Goal: Task Accomplishment & Management: Use online tool/utility

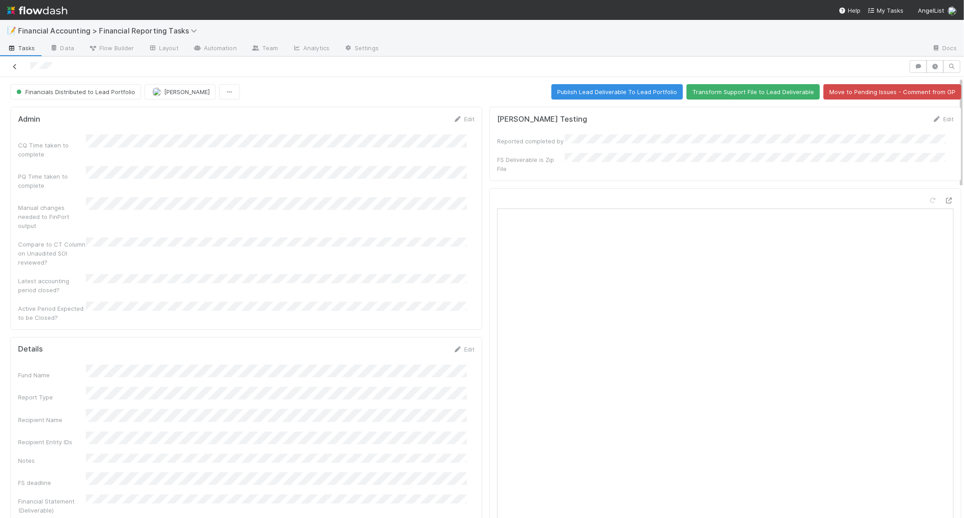
click at [12, 66] on icon at bounding box center [14, 67] width 9 height 6
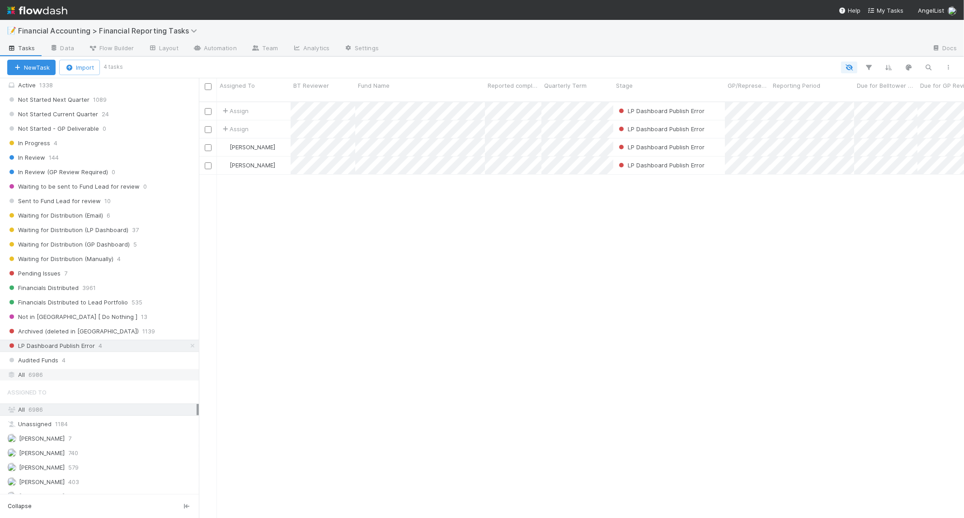
scroll to position [151, 0]
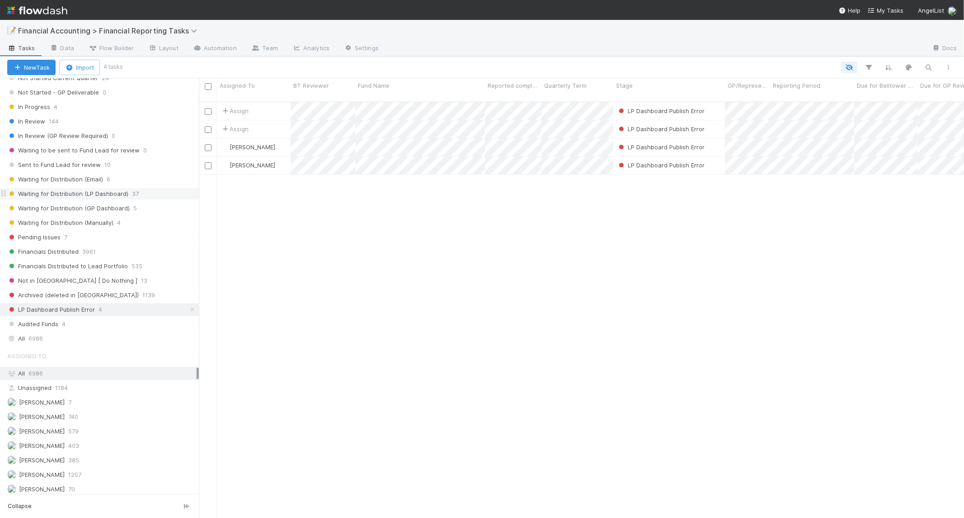
click at [128, 196] on div "Waiting for Distribution (LP Dashboard) 37" at bounding box center [103, 193] width 192 height 11
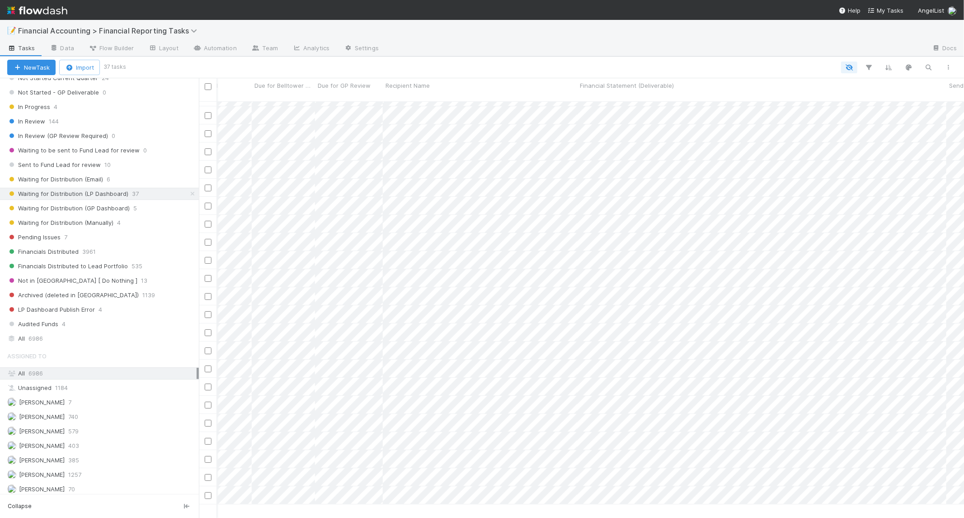
scroll to position [0, 603]
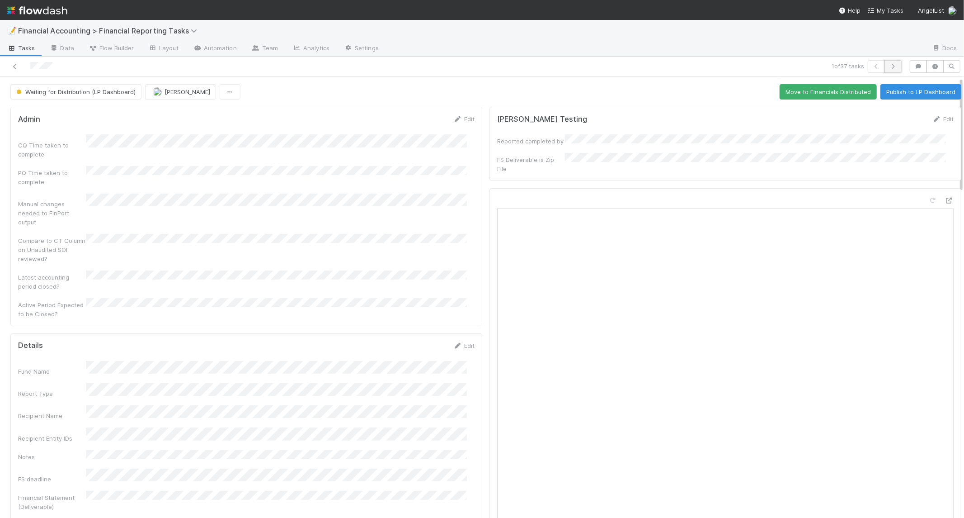
click at [889, 66] on icon "button" at bounding box center [893, 66] width 9 height 5
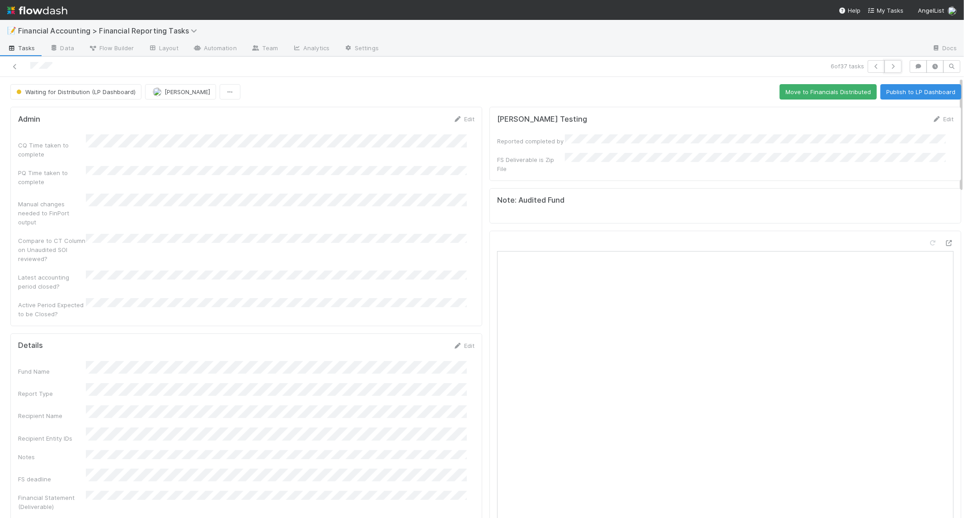
click at [889, 66] on icon "button" at bounding box center [893, 66] width 9 height 5
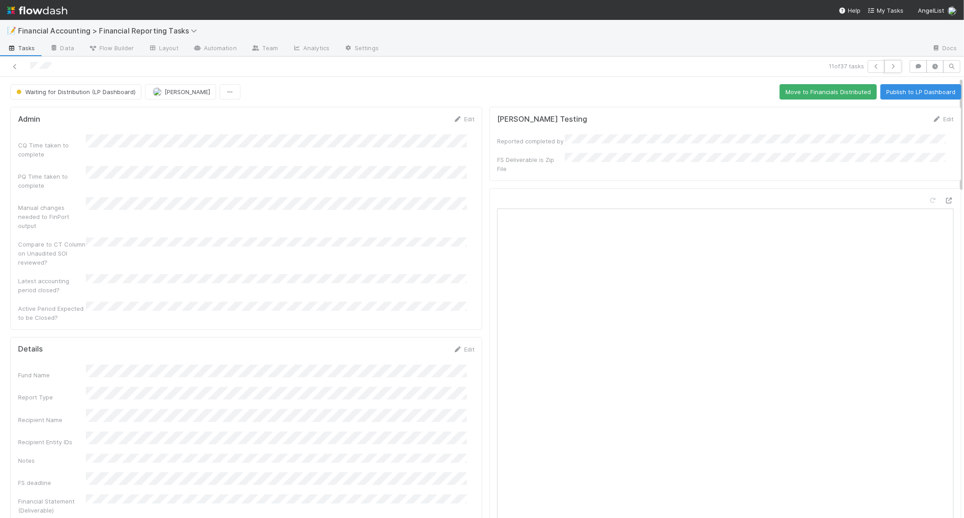
click at [889, 66] on icon "button" at bounding box center [893, 66] width 9 height 5
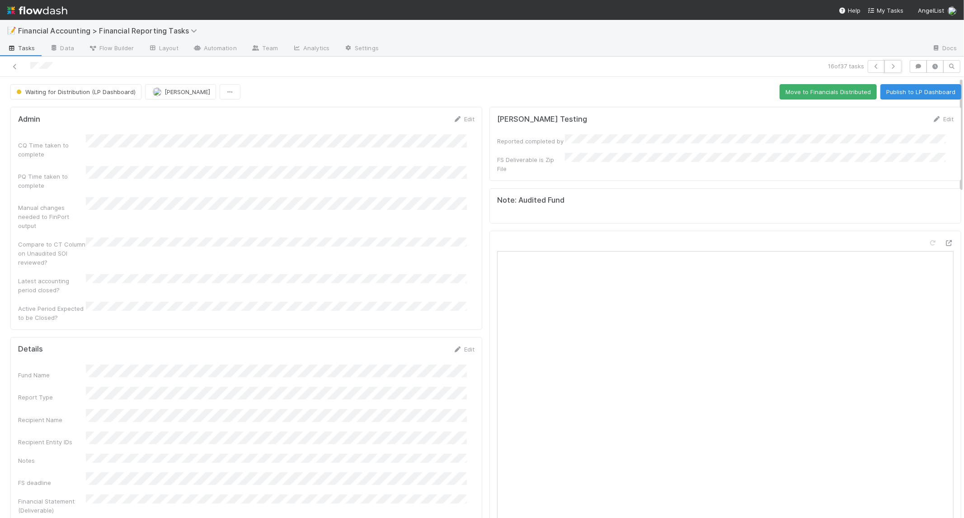
click at [889, 66] on icon "button" at bounding box center [893, 66] width 9 height 5
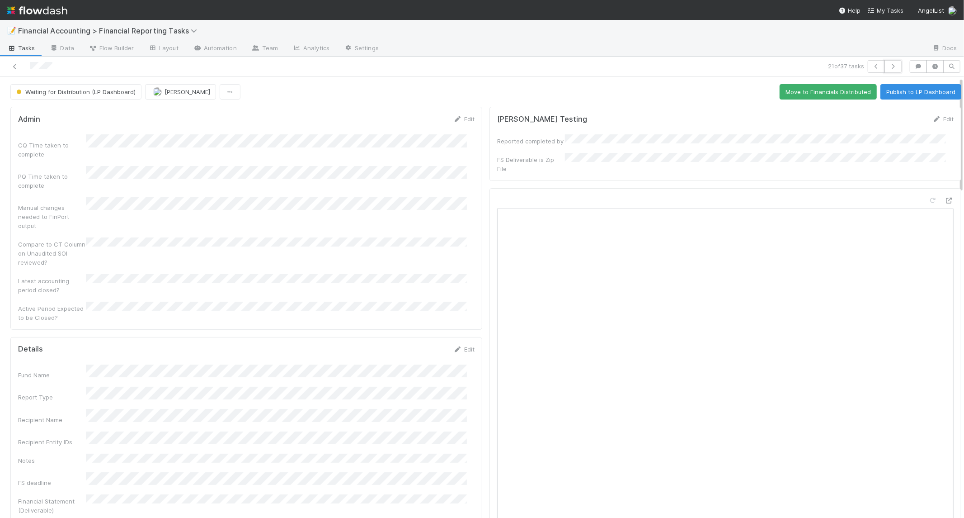
click at [889, 66] on icon "button" at bounding box center [893, 66] width 9 height 5
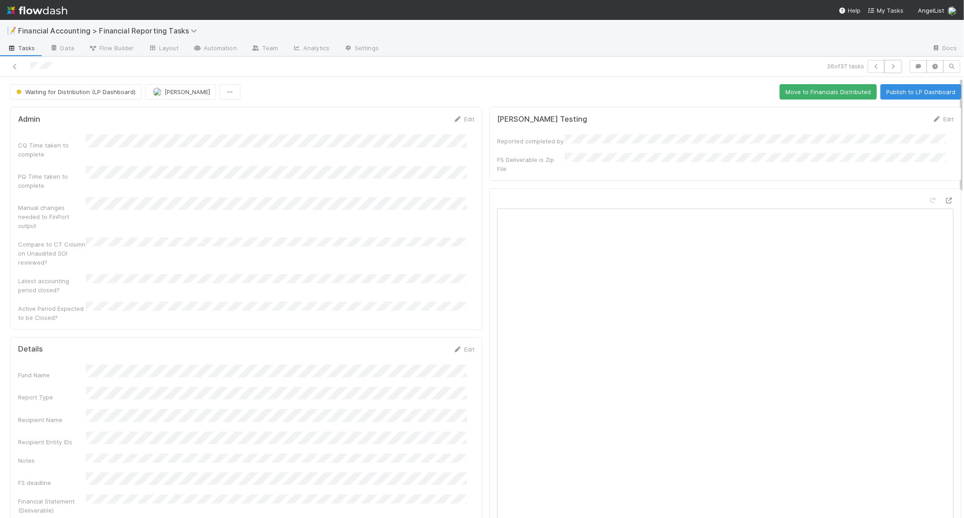
click at [889, 66] on icon "button" at bounding box center [893, 66] width 9 height 5
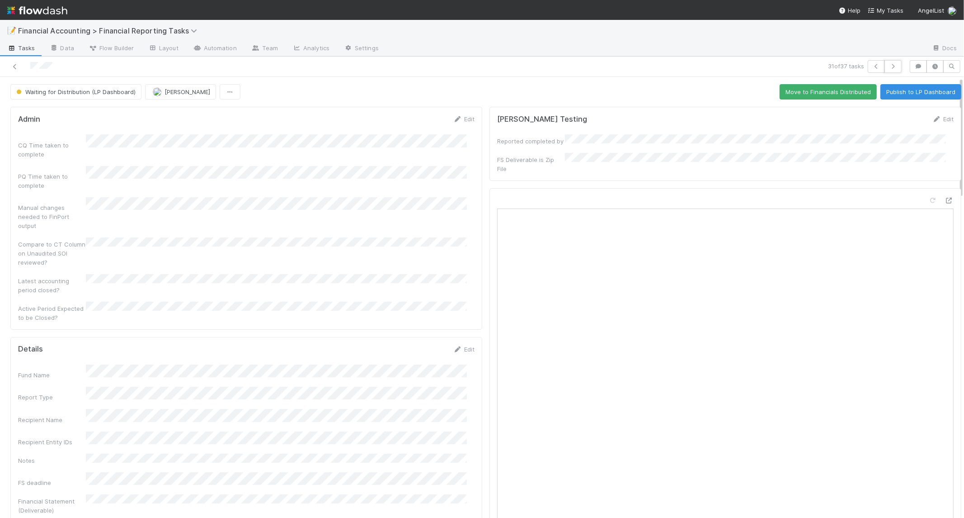
click at [889, 66] on icon "button" at bounding box center [893, 66] width 9 height 5
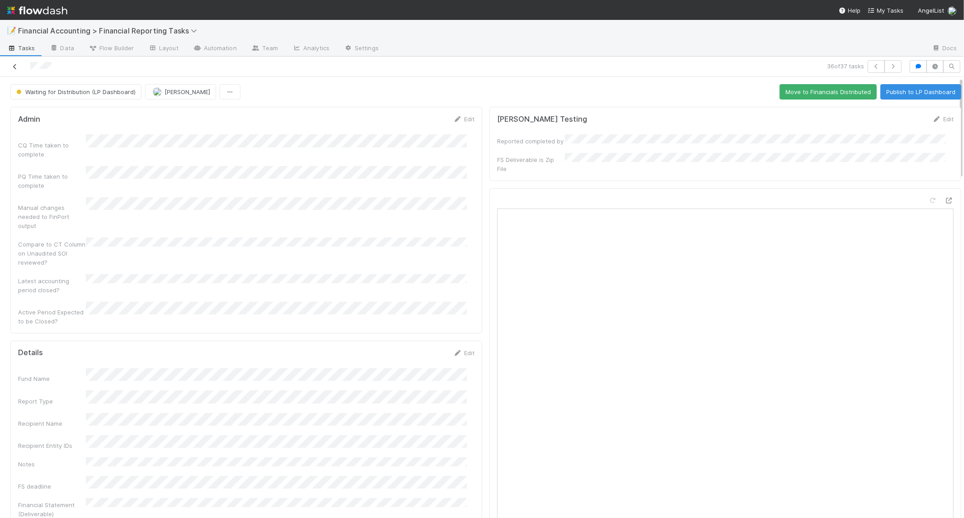
click at [14, 69] on icon at bounding box center [14, 67] width 9 height 6
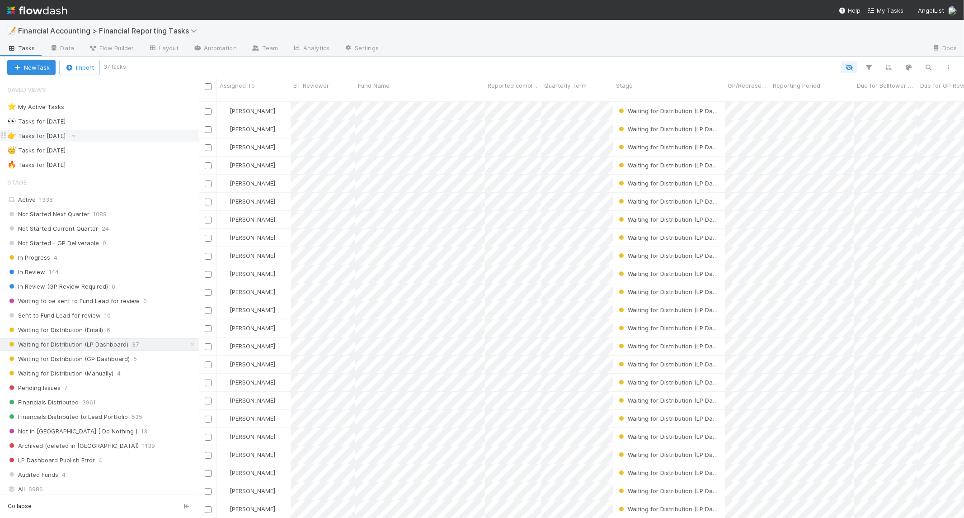
scroll to position [416, 758]
click at [207, 90] on input "checkbox" at bounding box center [208, 86] width 7 height 7
checkbox input "true"
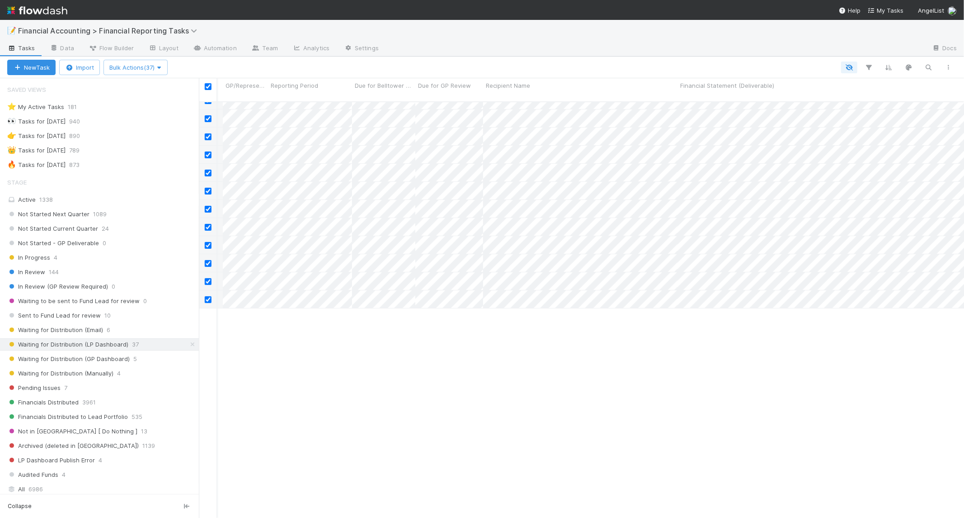
scroll to position [0, 502]
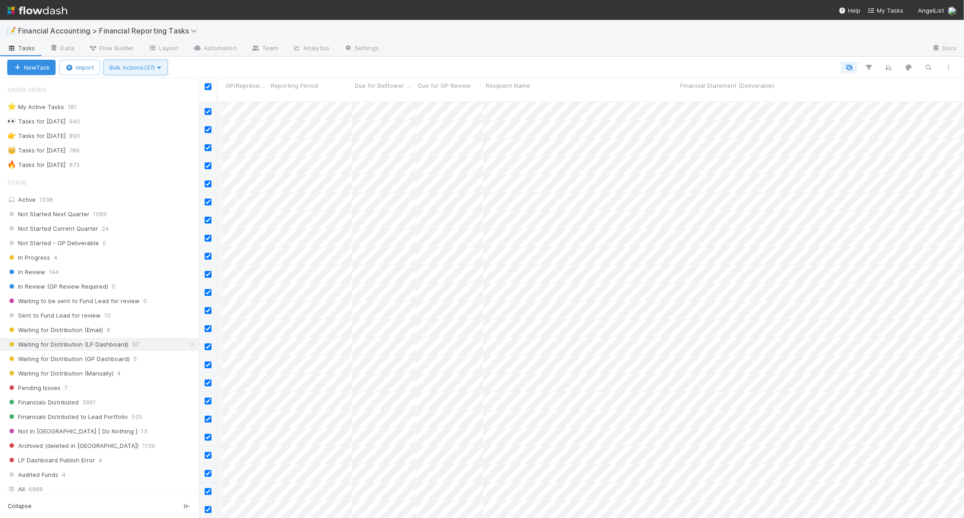
click at [164, 64] on button "Bulk Actions (37)" at bounding box center [136, 67] width 64 height 15
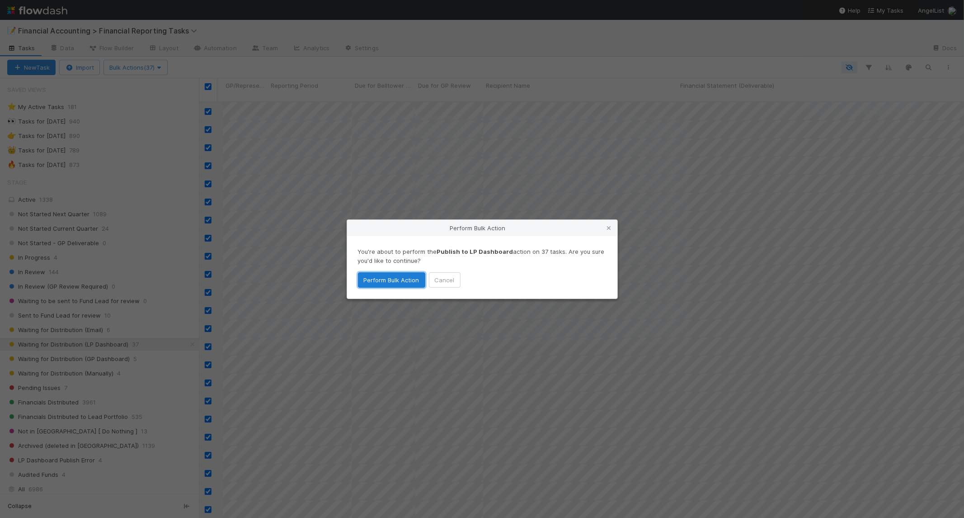
click at [404, 284] on button "Perform Bulk Action" at bounding box center [391, 279] width 67 height 15
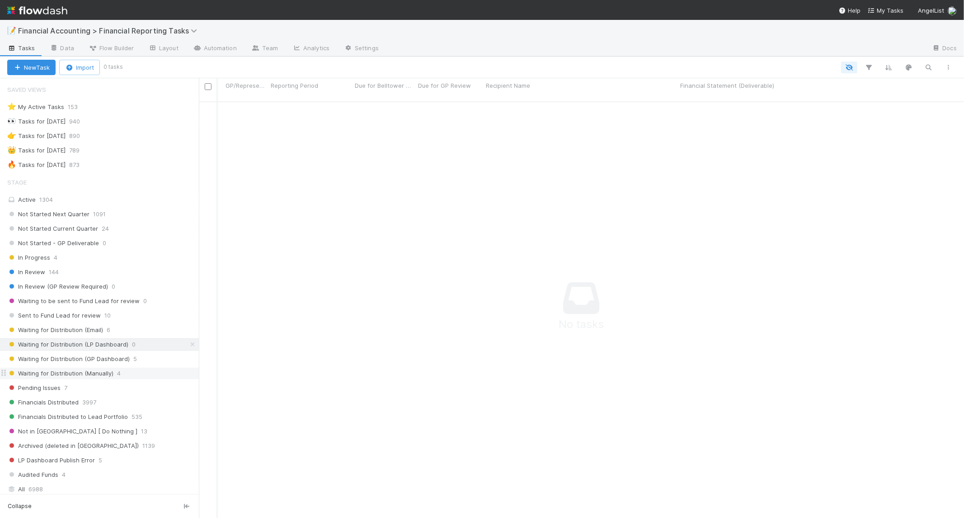
scroll to position [408, 751]
click at [102, 334] on div "Waiting for Distribution (Email) 6" at bounding box center [103, 329] width 192 height 11
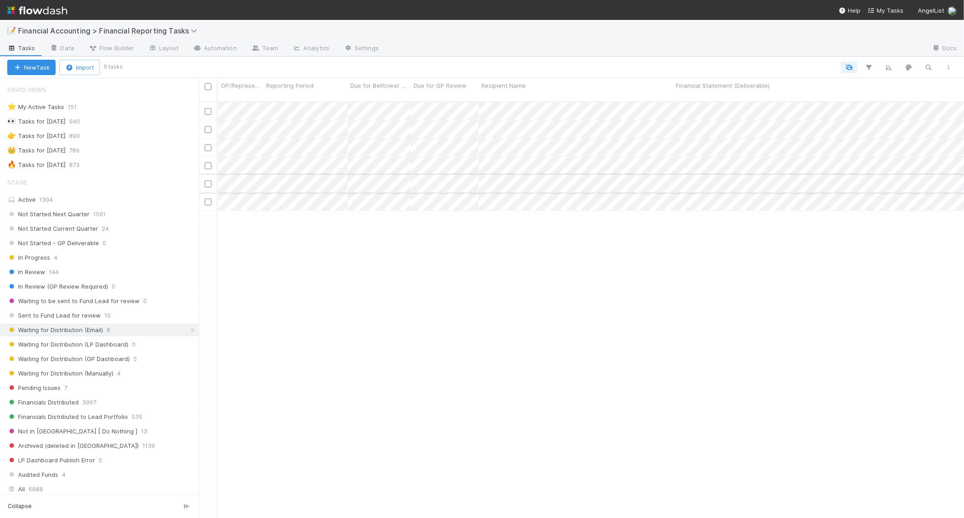
scroll to position [0, 402]
click at [295, 106] on div "Waiting for Distribution (Email)" at bounding box center [264, 110] width 96 height 9
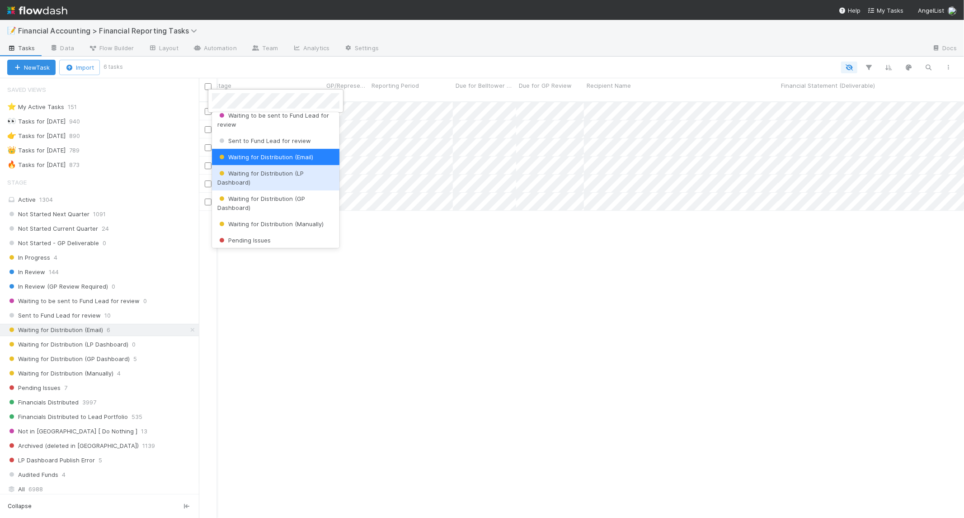
scroll to position [128, 0]
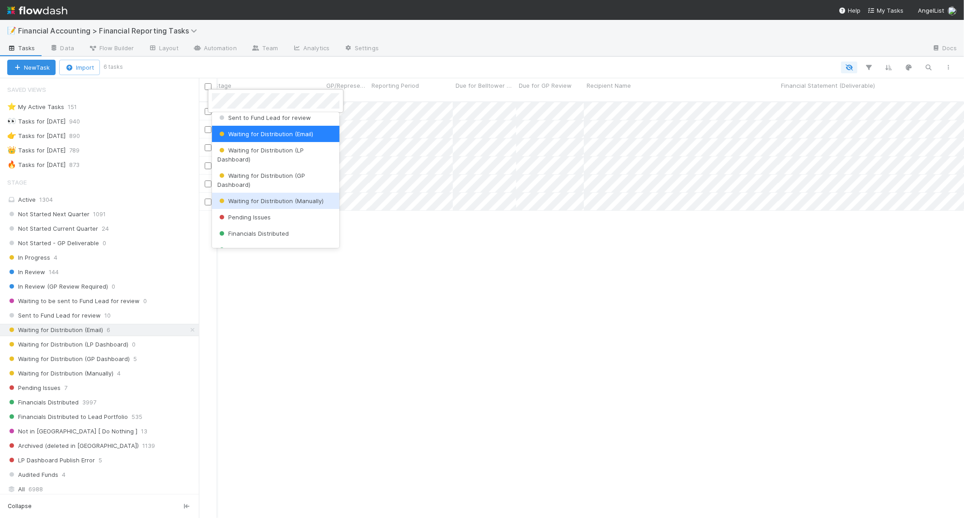
click at [281, 203] on span "Waiting for Distribution (Manually)" at bounding box center [270, 200] width 106 height 7
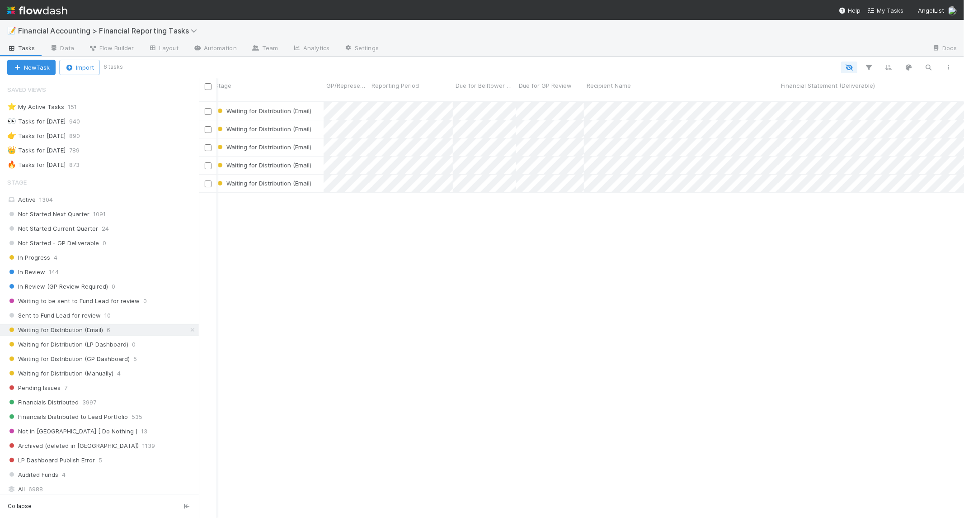
click at [813, 295] on div "[PERSON_NAME] Waiting for Distribution (Email) [DATE] 1:11:08 AM [DATE] 6:21:50…" at bounding box center [581, 313] width 765 height 423
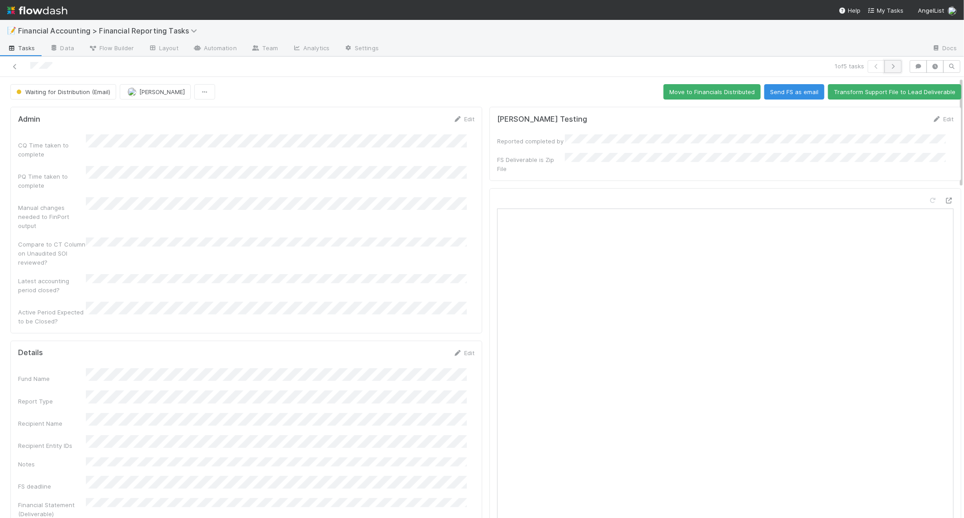
click at [891, 66] on button "button" at bounding box center [893, 66] width 17 height 13
click at [889, 67] on icon "button" at bounding box center [893, 66] width 9 height 5
click at [889, 64] on icon "button" at bounding box center [893, 66] width 9 height 5
click at [891, 66] on button "button" at bounding box center [893, 66] width 17 height 13
click at [15, 66] on icon at bounding box center [14, 67] width 9 height 6
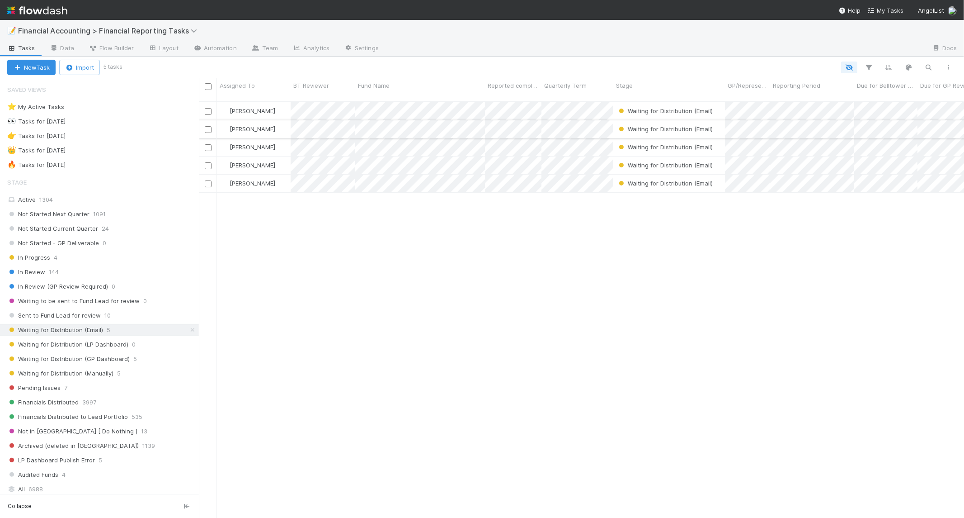
scroll to position [416, 758]
drag, startPoint x: 201, startPoint y: 86, endPoint x: 207, endPoint y: 85, distance: 6.4
click at [207, 85] on input "checkbox" at bounding box center [208, 86] width 7 height 7
checkbox input "true"
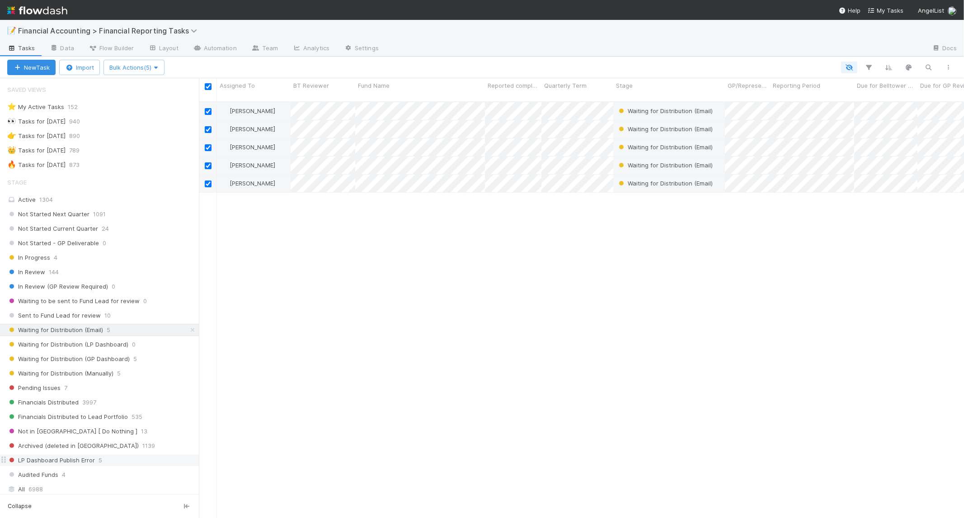
click at [67, 457] on span "LP Dashboard Publish Error" at bounding box center [51, 459] width 88 height 11
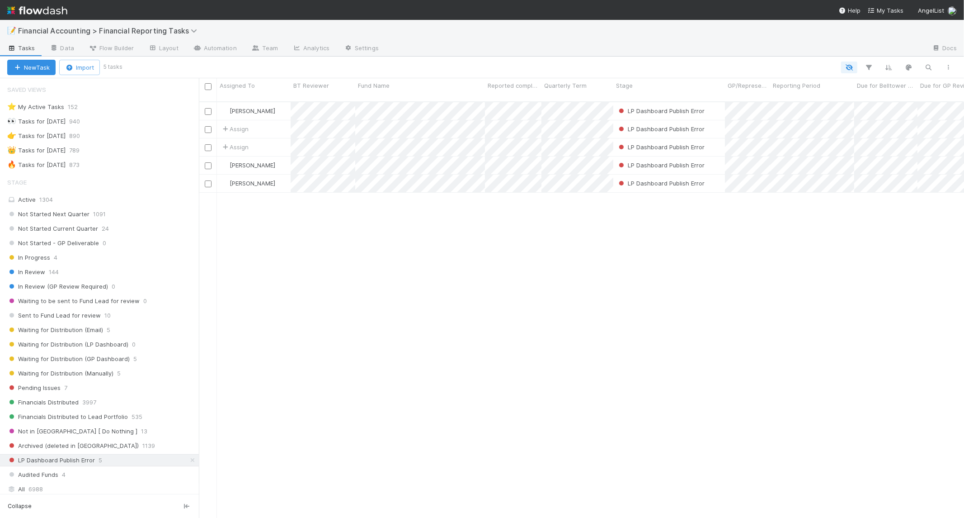
scroll to position [416, 758]
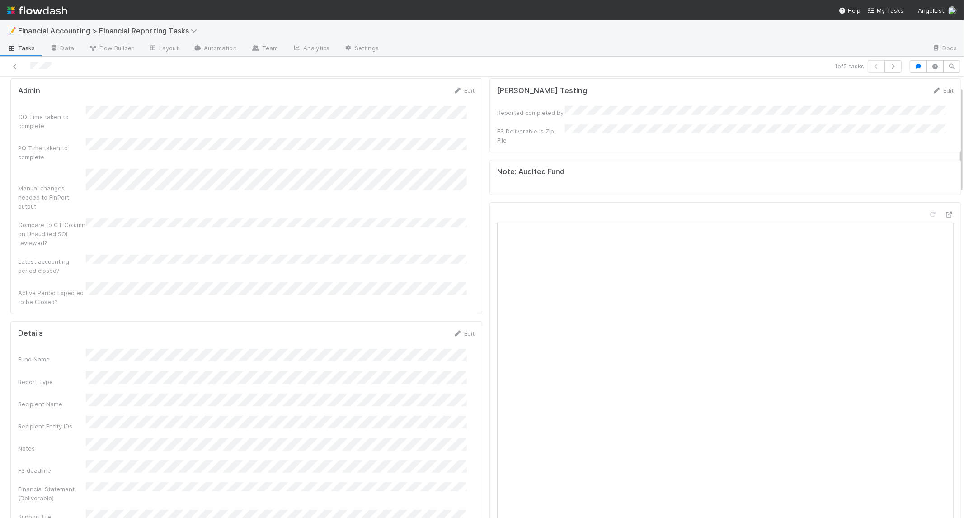
scroll to position [50, 0]
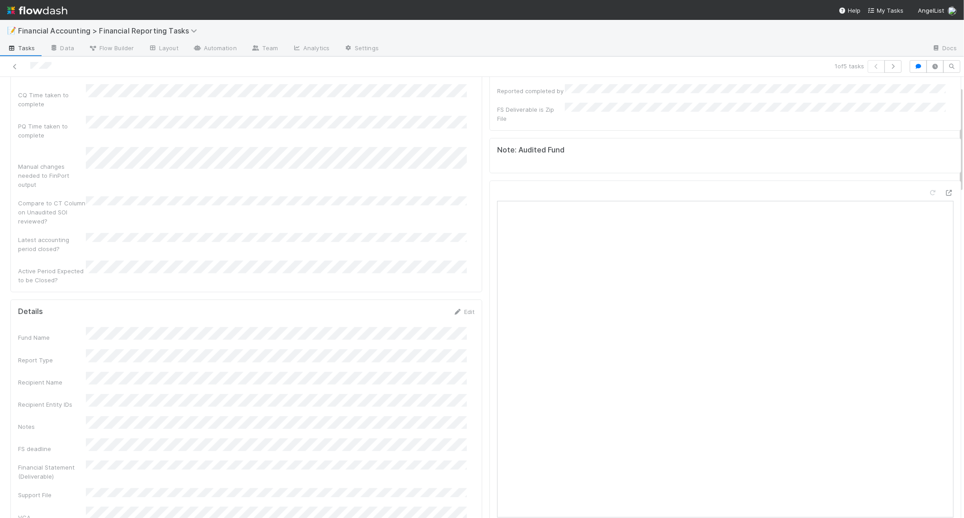
click at [945, 190] on icon at bounding box center [949, 193] width 9 height 6
click at [460, 308] on link "Edit" at bounding box center [463, 311] width 21 height 7
click at [424, 307] on button "Save" at bounding box center [427, 314] width 26 height 15
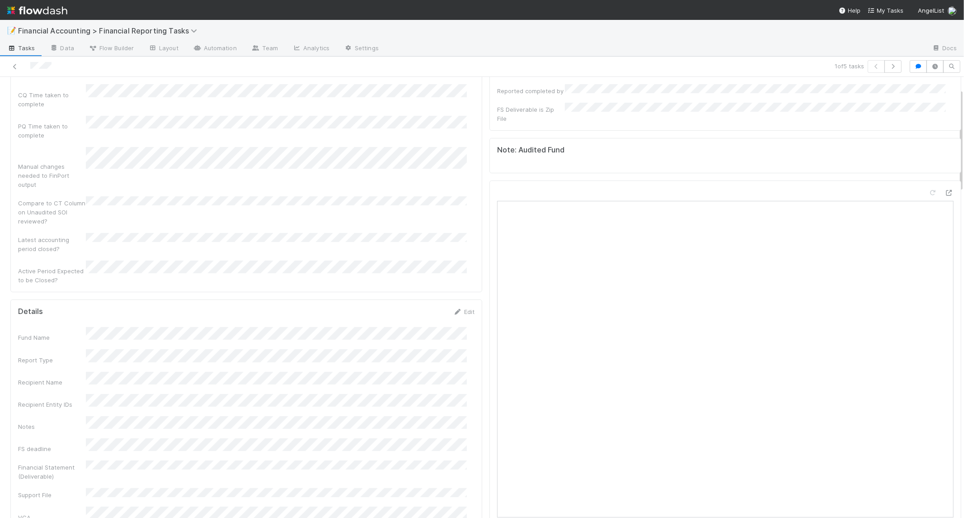
click at [273, 307] on div "Details Edit" at bounding box center [246, 311] width 457 height 9
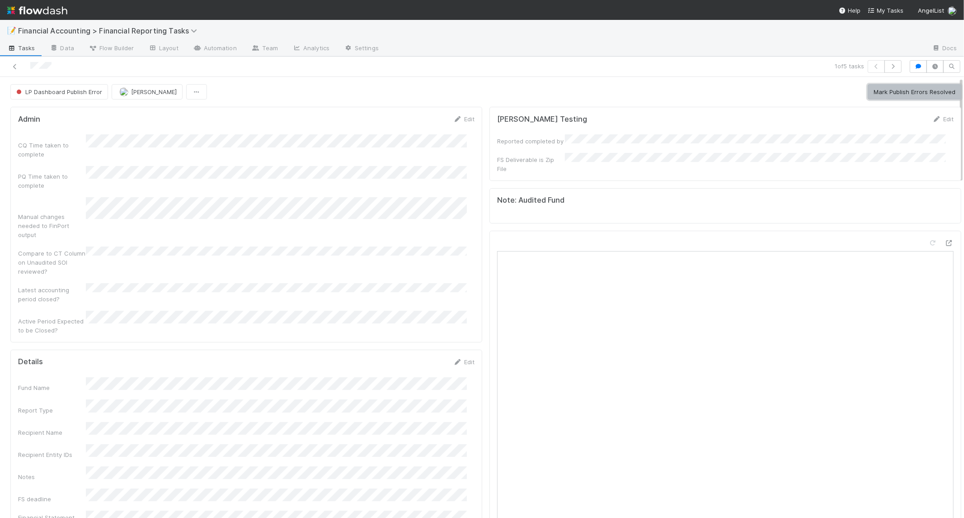
click at [889, 92] on button "Mark Publish Errors Resolved" at bounding box center [915, 91] width 94 height 15
click at [904, 96] on button "Publish to LP Dashboard" at bounding box center [921, 91] width 81 height 15
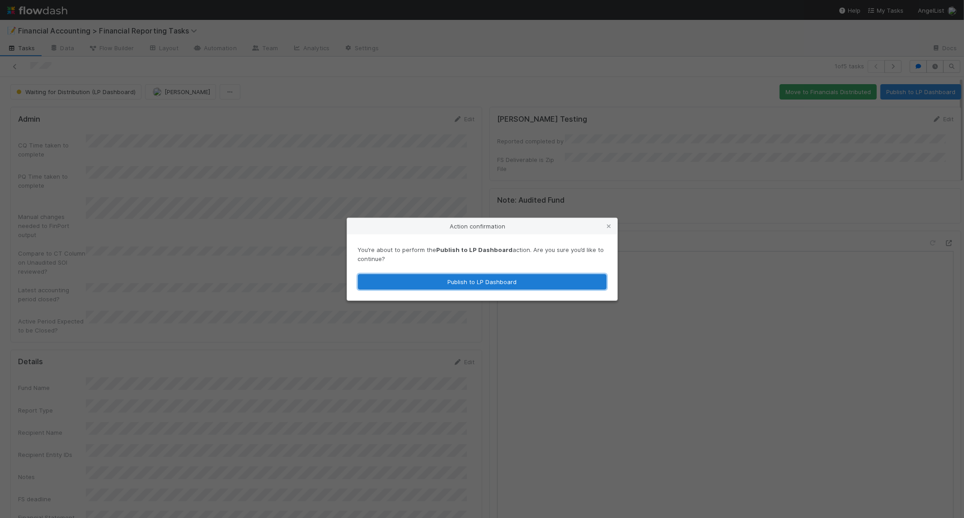
click at [482, 280] on button "Publish to LP Dashboard" at bounding box center [482, 281] width 249 height 15
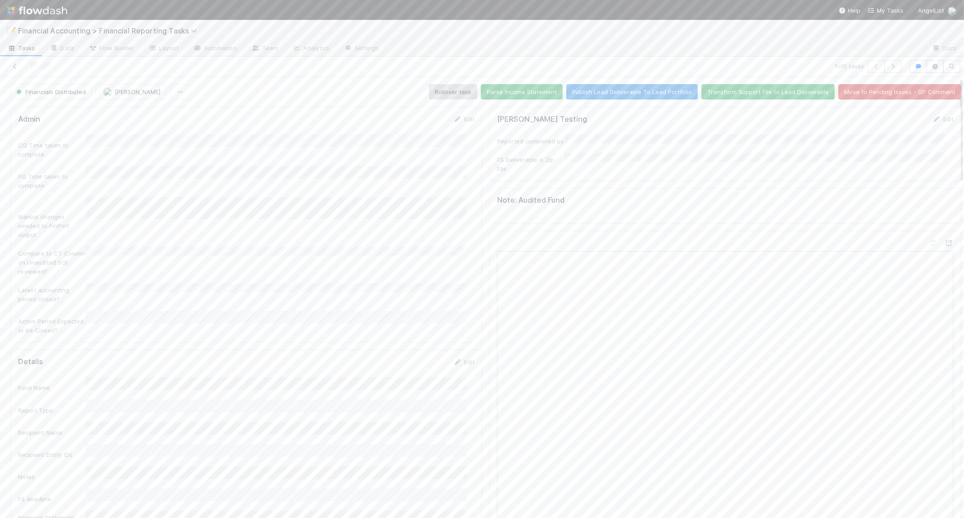
click at [289, 60] on div "1 of 5 tasks" at bounding box center [482, 67] width 964 height 20
click at [14, 62] on link at bounding box center [14, 66] width 9 height 9
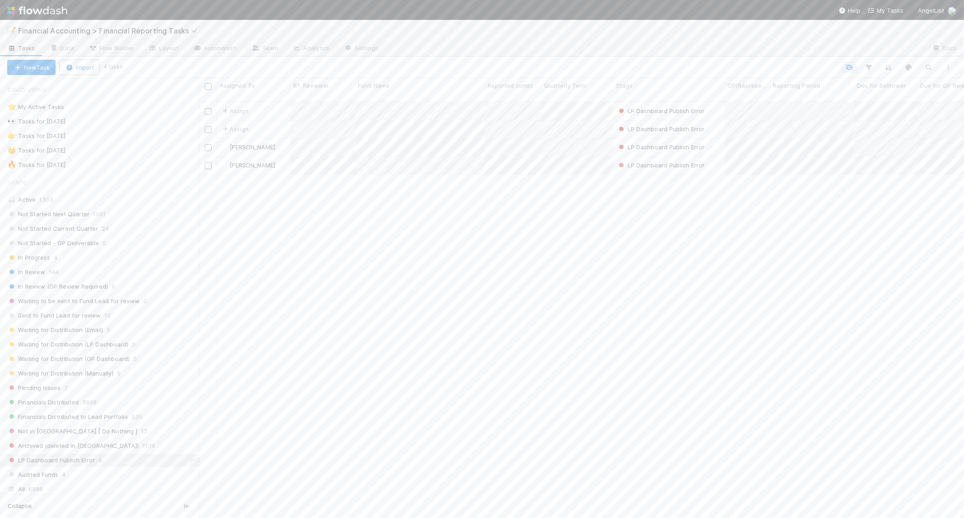
scroll to position [416, 758]
click at [86, 333] on span "Waiting for Distribution (Email)" at bounding box center [55, 329] width 96 height 11
click at [208, 87] on input "checkbox" at bounding box center [208, 86] width 7 height 7
checkbox input "true"
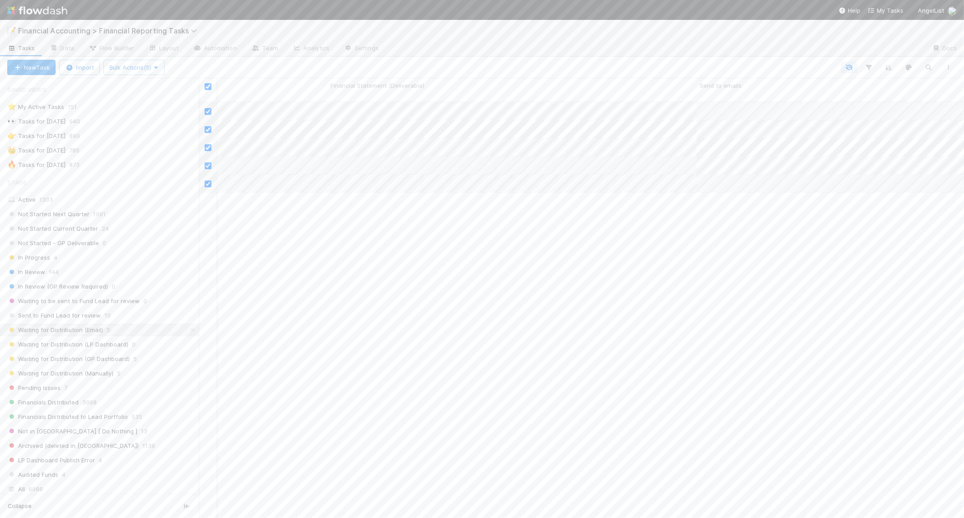
scroll to position [0, 854]
click at [164, 60] on button "Bulk Actions (5)" at bounding box center [134, 67] width 61 height 15
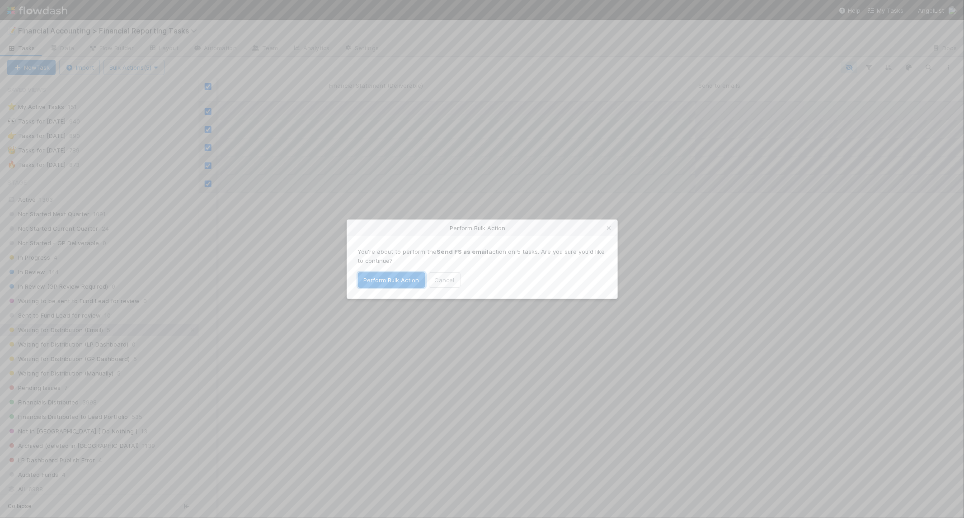
click at [410, 280] on button "Perform Bulk Action" at bounding box center [391, 279] width 67 height 15
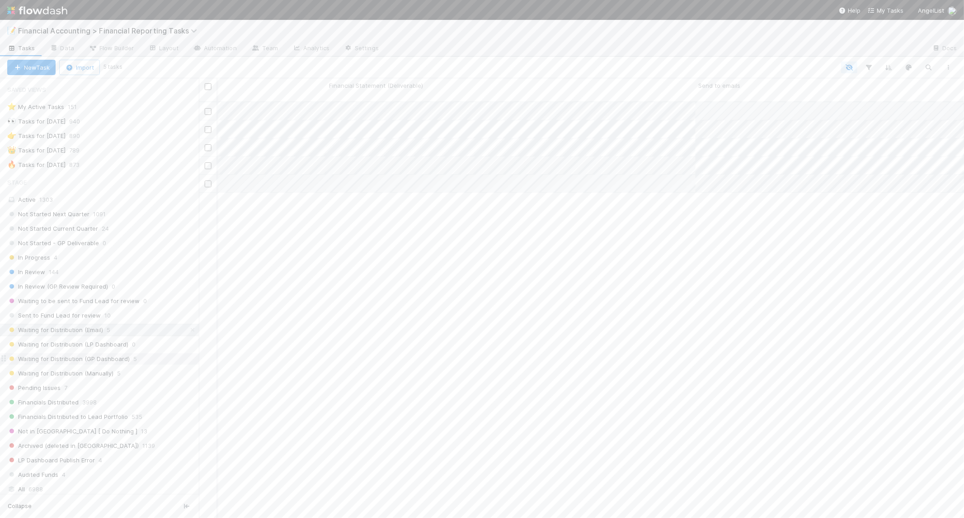
click at [111, 358] on span "Waiting for Distribution (GP Dashboard)" at bounding box center [68, 358] width 123 height 11
click at [208, 88] on input "checkbox" at bounding box center [208, 86] width 7 height 7
click at [149, 69] on span "Bulk Actions (5)" at bounding box center [133, 67] width 49 height 7
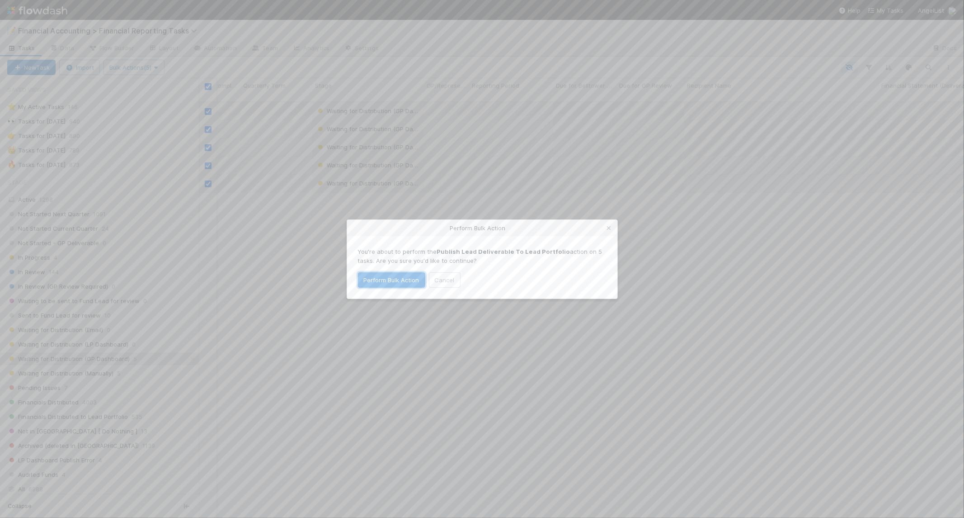
click at [379, 286] on button "Perform Bulk Action" at bounding box center [391, 279] width 67 height 15
checkbox input "false"
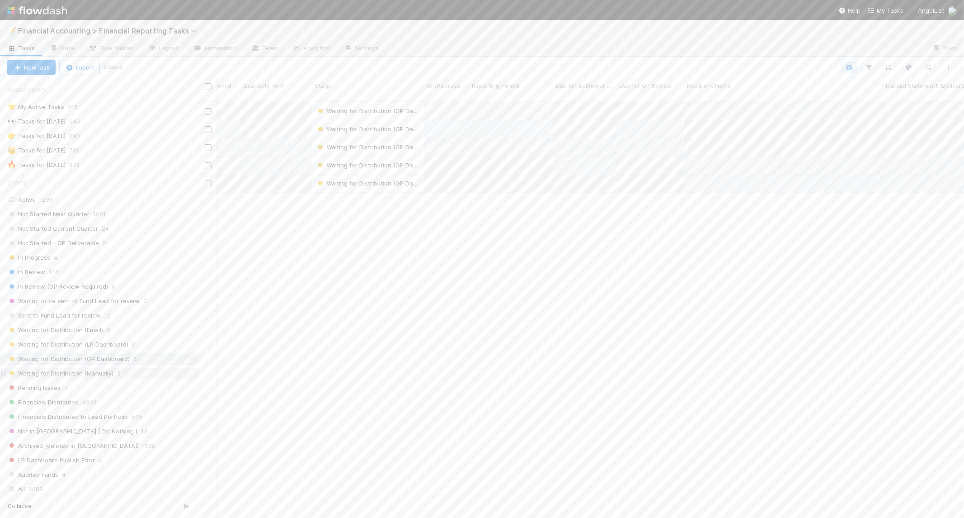
click at [109, 371] on span "Waiting for Distribution (Manually)" at bounding box center [60, 373] width 106 height 11
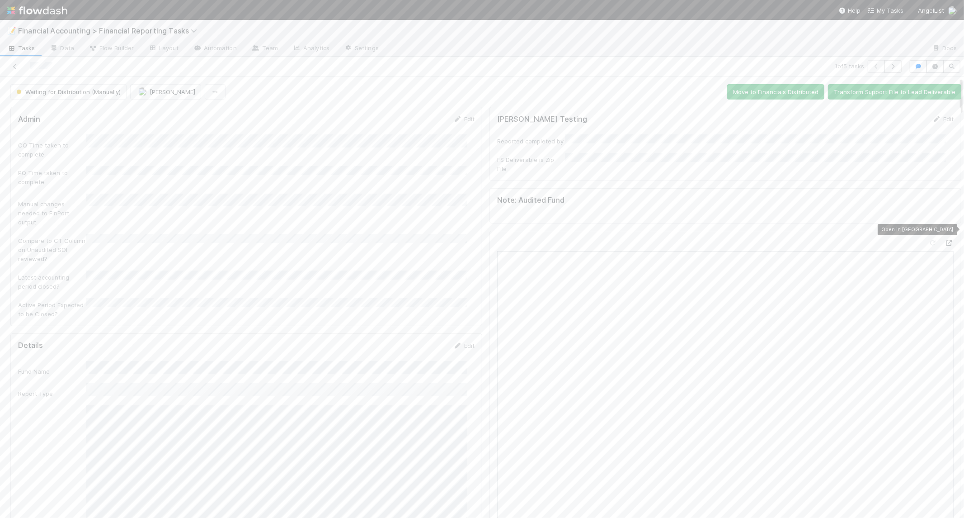
click at [945, 240] on icon at bounding box center [949, 243] width 9 height 6
click at [745, 97] on button "Move to Financials Distributed" at bounding box center [775, 91] width 97 height 15
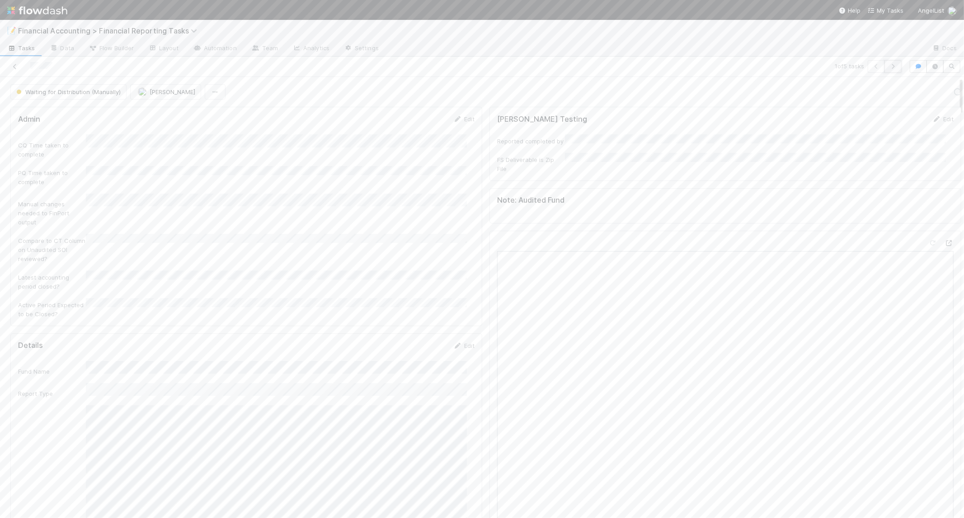
click at [888, 71] on button "button" at bounding box center [893, 66] width 17 height 13
click at [775, 94] on button "Move to Financials Distributed" at bounding box center [775, 91] width 97 height 15
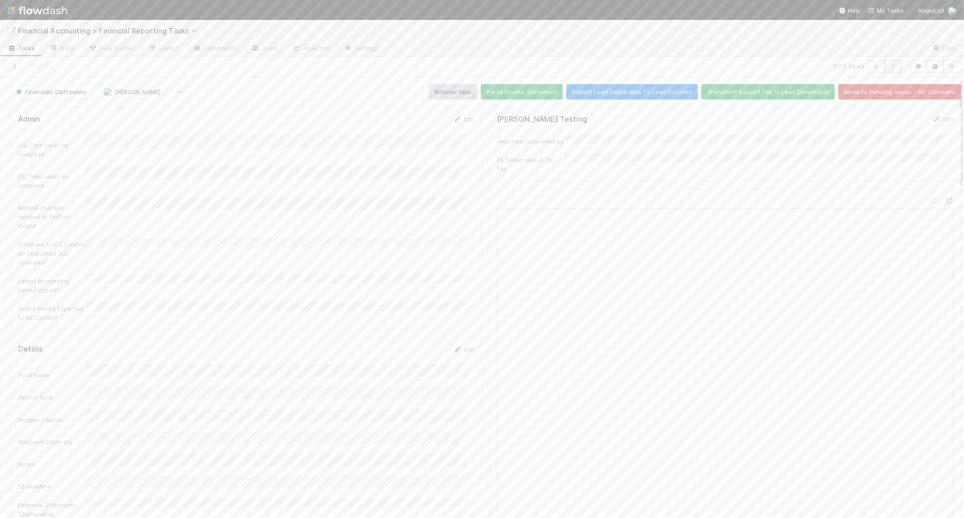
click at [889, 66] on icon "button" at bounding box center [893, 66] width 9 height 5
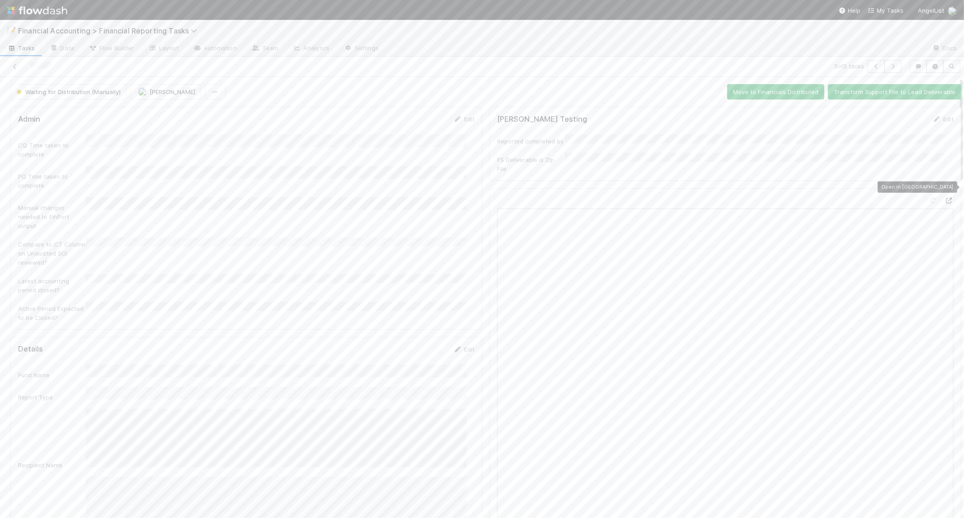
click at [945, 198] on icon at bounding box center [949, 201] width 9 height 6
click at [772, 92] on button "Move to Financials Distributed" at bounding box center [775, 91] width 97 height 15
